Goal: Purchase product/service

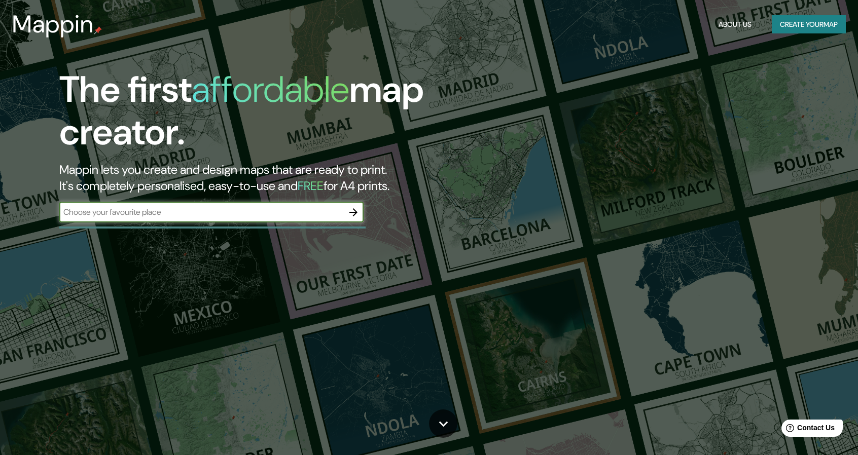
click at [182, 210] on input "text" at bounding box center [201, 212] width 284 height 12
paste input "1Rebel Broadgate"
type input "1Rebel Broadgate"
click at [357, 208] on icon "button" at bounding box center [353, 212] width 12 height 12
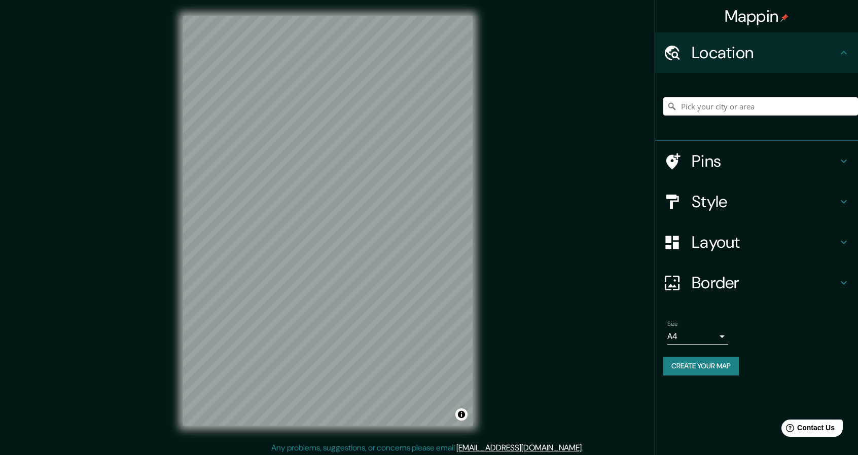
click at [763, 103] on input "Pick your city or area" at bounding box center [760, 106] width 195 height 18
paste input "1Rebel Broadgate"
click at [715, 105] on input "[GEOGRAPHIC_DATA], [GEOGRAPHIC_DATA], [GEOGRAPHIC_DATA], [GEOGRAPHIC_DATA], [GE…" at bounding box center [760, 106] width 195 height 18
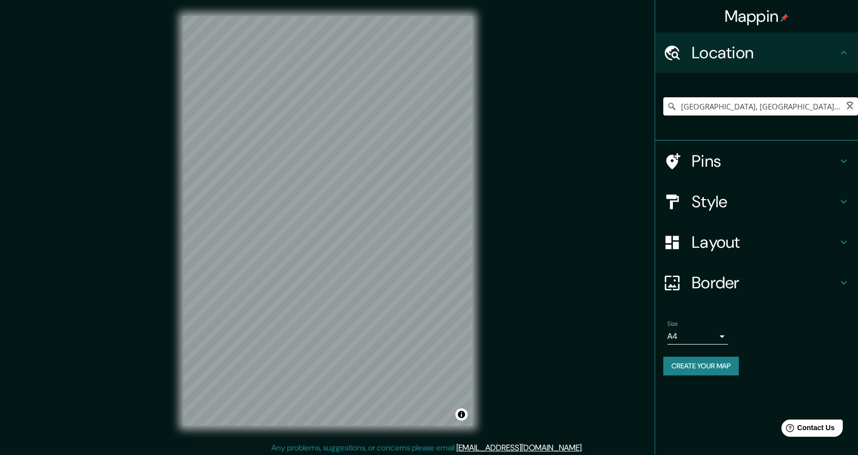
paste input "1Rebel Broadgate"
drag, startPoint x: 724, startPoint y: 105, endPoint x: 840, endPoint y: 102, distance: 116.2
click at [840, 102] on input "[GEOGRAPHIC_DATA], [GEOGRAPHIC_DATA], [GEOGRAPHIC_DATA], [GEOGRAPHIC_DATA], [GE…" at bounding box center [760, 106] width 195 height 18
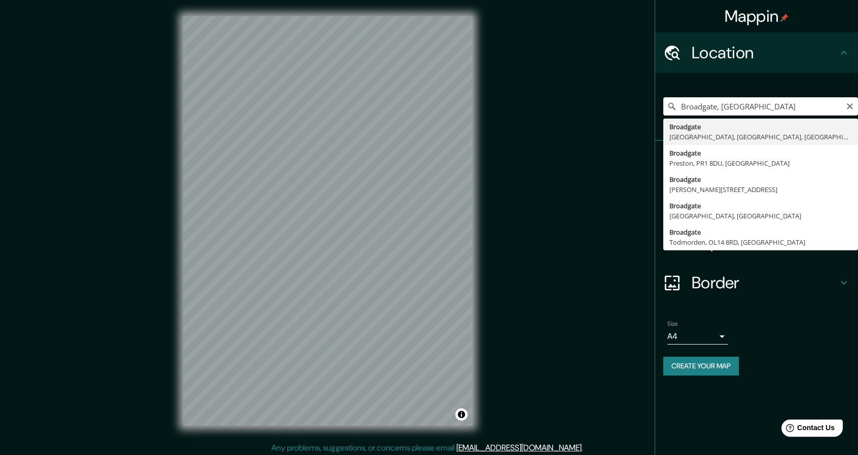
type input "[GEOGRAPHIC_DATA], [GEOGRAPHIC_DATA]"
